Goal: Check status: Check status

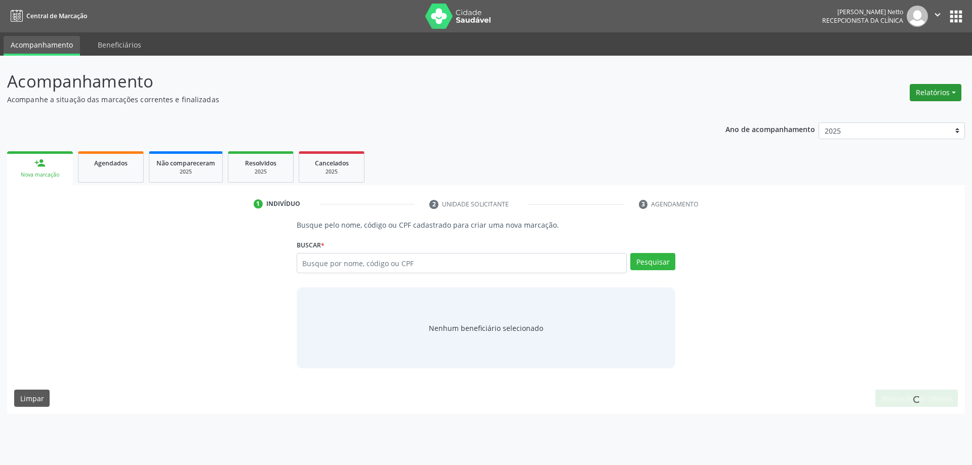
click at [929, 92] on button "Relatórios" at bounding box center [936, 92] width 52 height 17
click at [907, 117] on link "Agendamentos" at bounding box center [907, 114] width 109 height 14
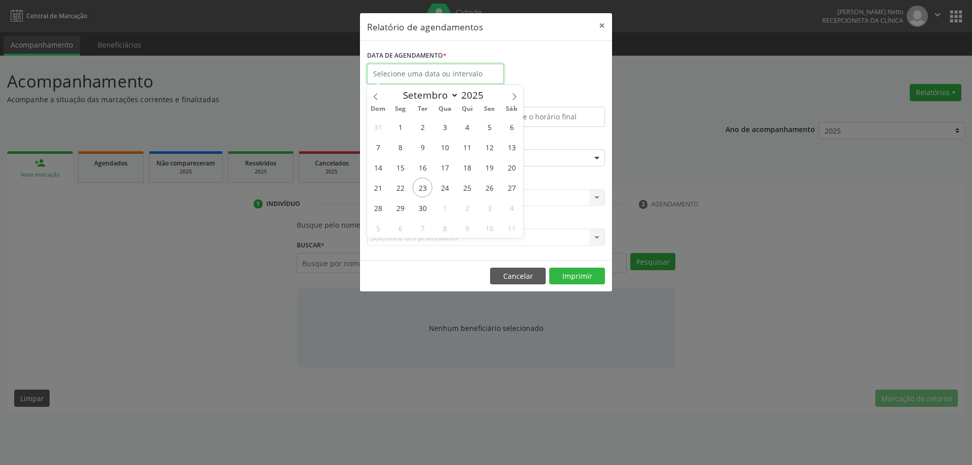
click at [423, 75] on input "text" at bounding box center [435, 74] width 137 height 20
click at [441, 186] on span "24" at bounding box center [445, 188] width 20 height 20
type input "[DATE]"
click at [441, 186] on span "24" at bounding box center [445, 188] width 20 height 20
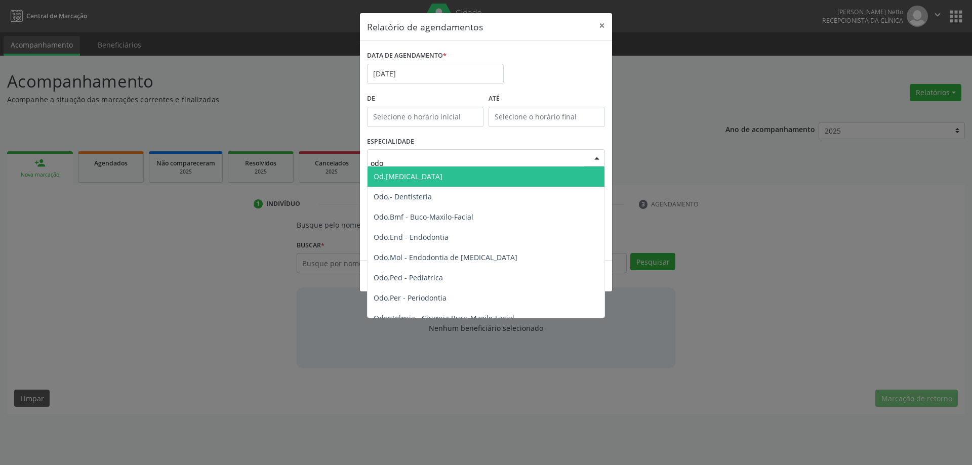
type input "odon"
click at [435, 176] on span "Todas as especialidades" at bounding box center [415, 177] width 83 height 10
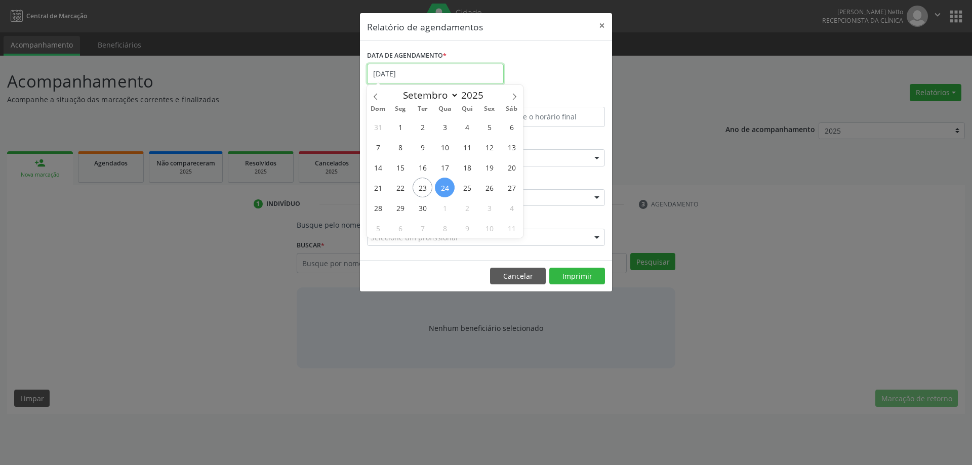
click at [451, 74] on input "[DATE]" at bounding box center [435, 74] width 137 height 20
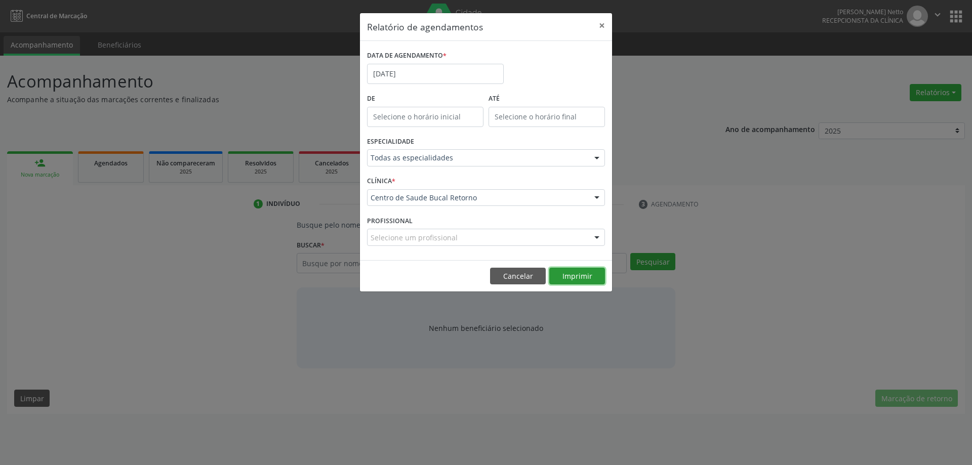
click at [570, 272] on button "Imprimir" at bounding box center [577, 276] width 56 height 17
click at [458, 74] on input "[DATE]" at bounding box center [435, 74] width 137 height 20
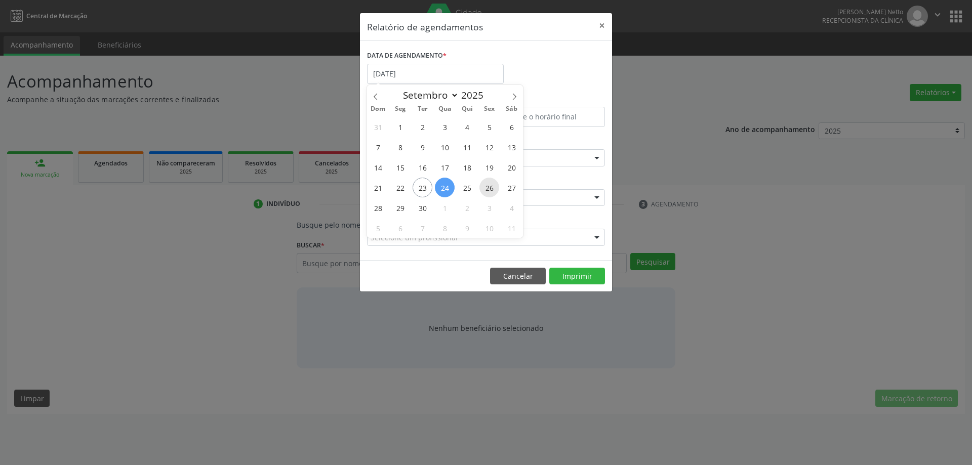
click at [484, 188] on span "26" at bounding box center [489, 188] width 20 height 20
type input "[DATE]"
click at [484, 188] on span "26" at bounding box center [489, 188] width 20 height 20
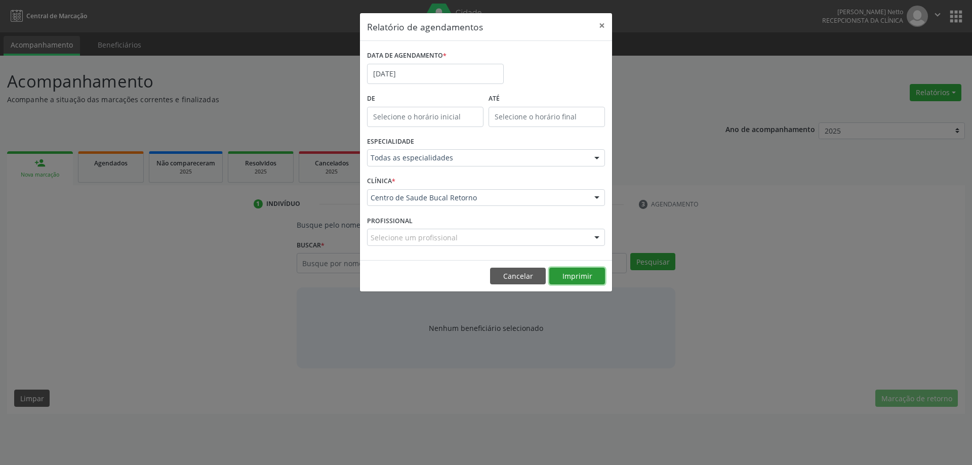
click at [571, 275] on button "Imprimir" at bounding box center [577, 276] width 56 height 17
click at [602, 27] on button "×" at bounding box center [602, 25] width 20 height 25
